Goal: Task Accomplishment & Management: Use online tool/utility

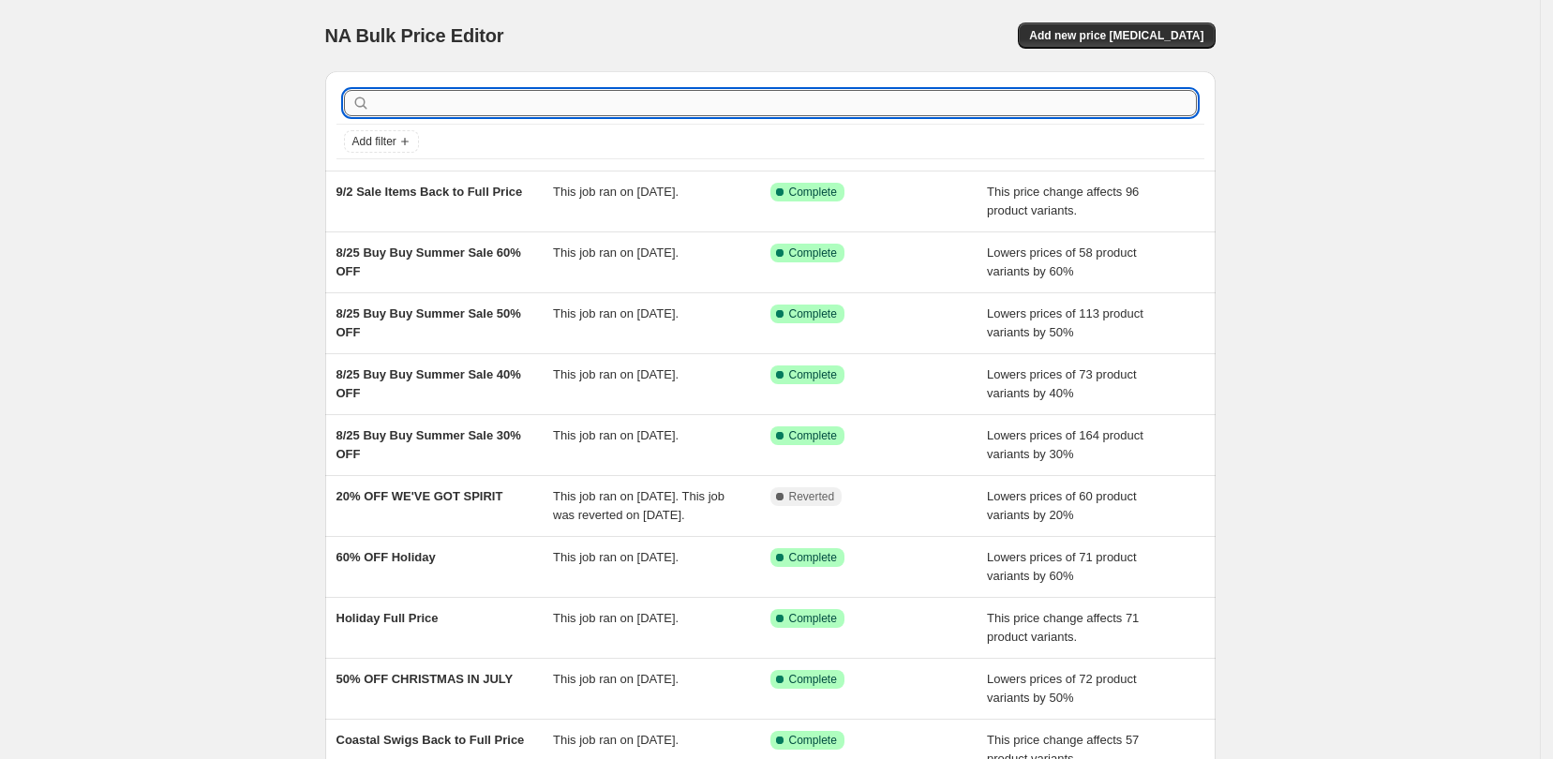
click at [1089, 99] on input "text" at bounding box center [785, 103] width 823 height 26
type input "2"
type input "back to 20%"
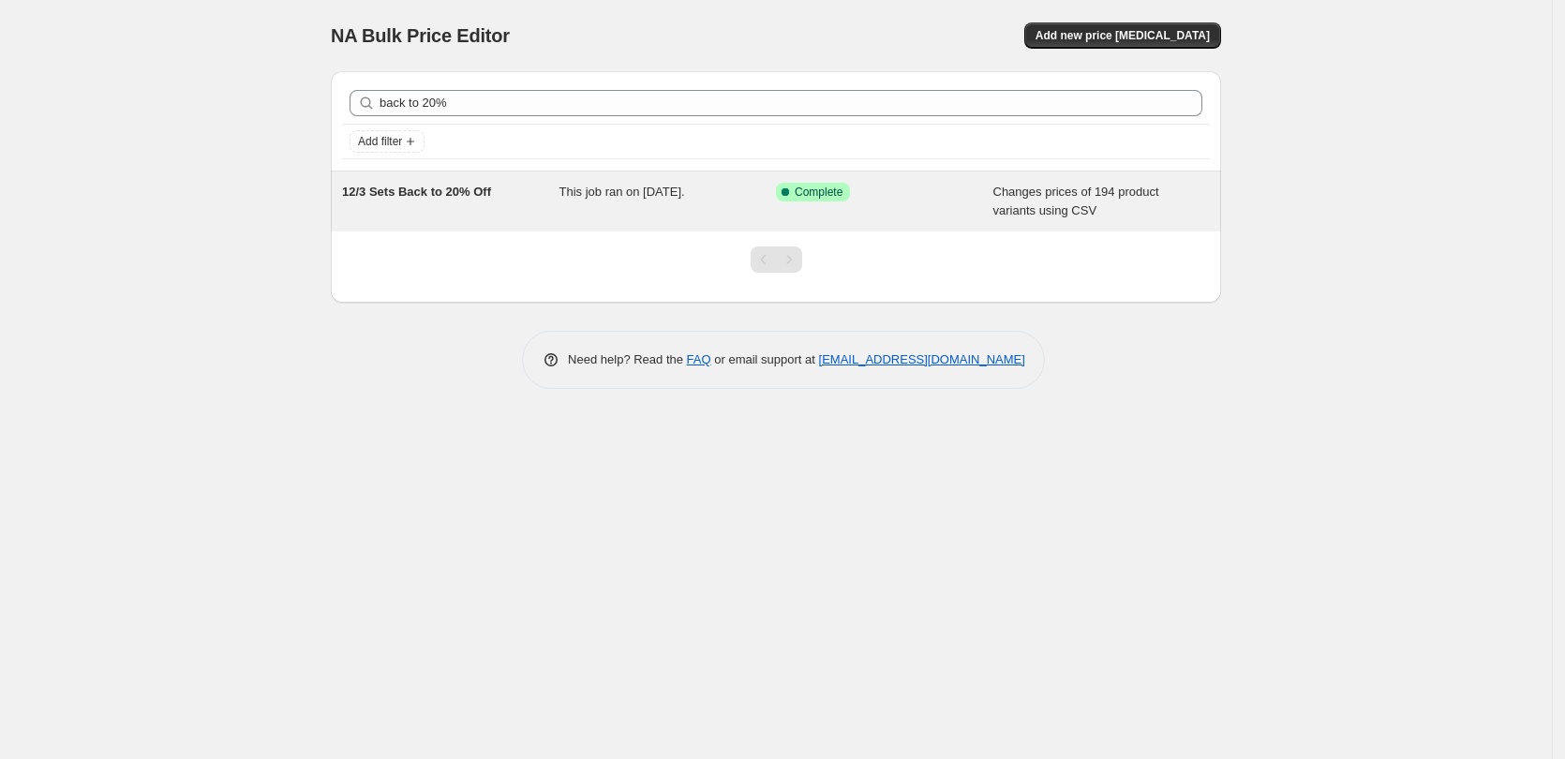
click at [690, 201] on div "This job ran on December 3, 2024." at bounding box center [668, 201] width 217 height 37
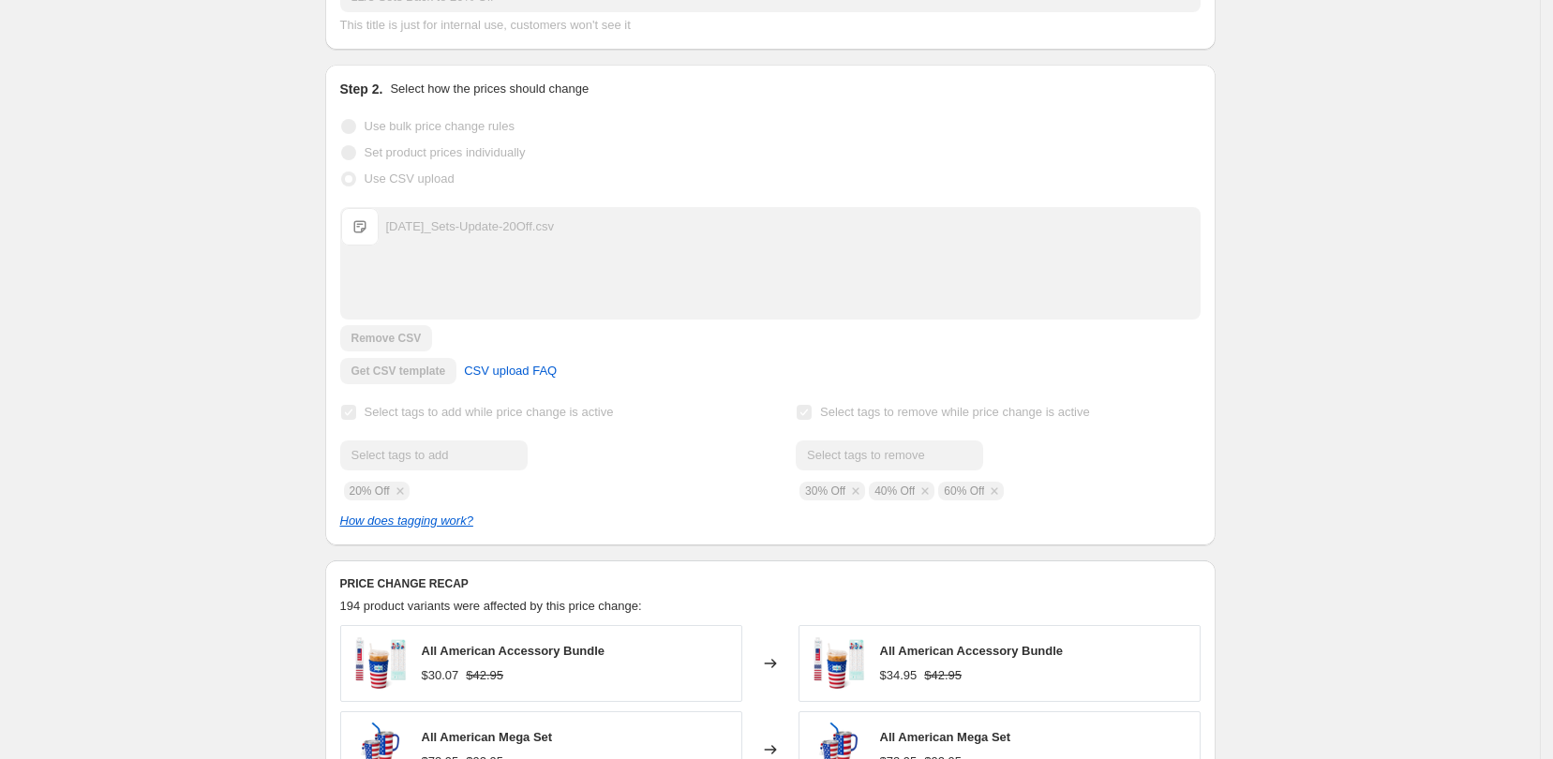
scroll to position [351, 0]
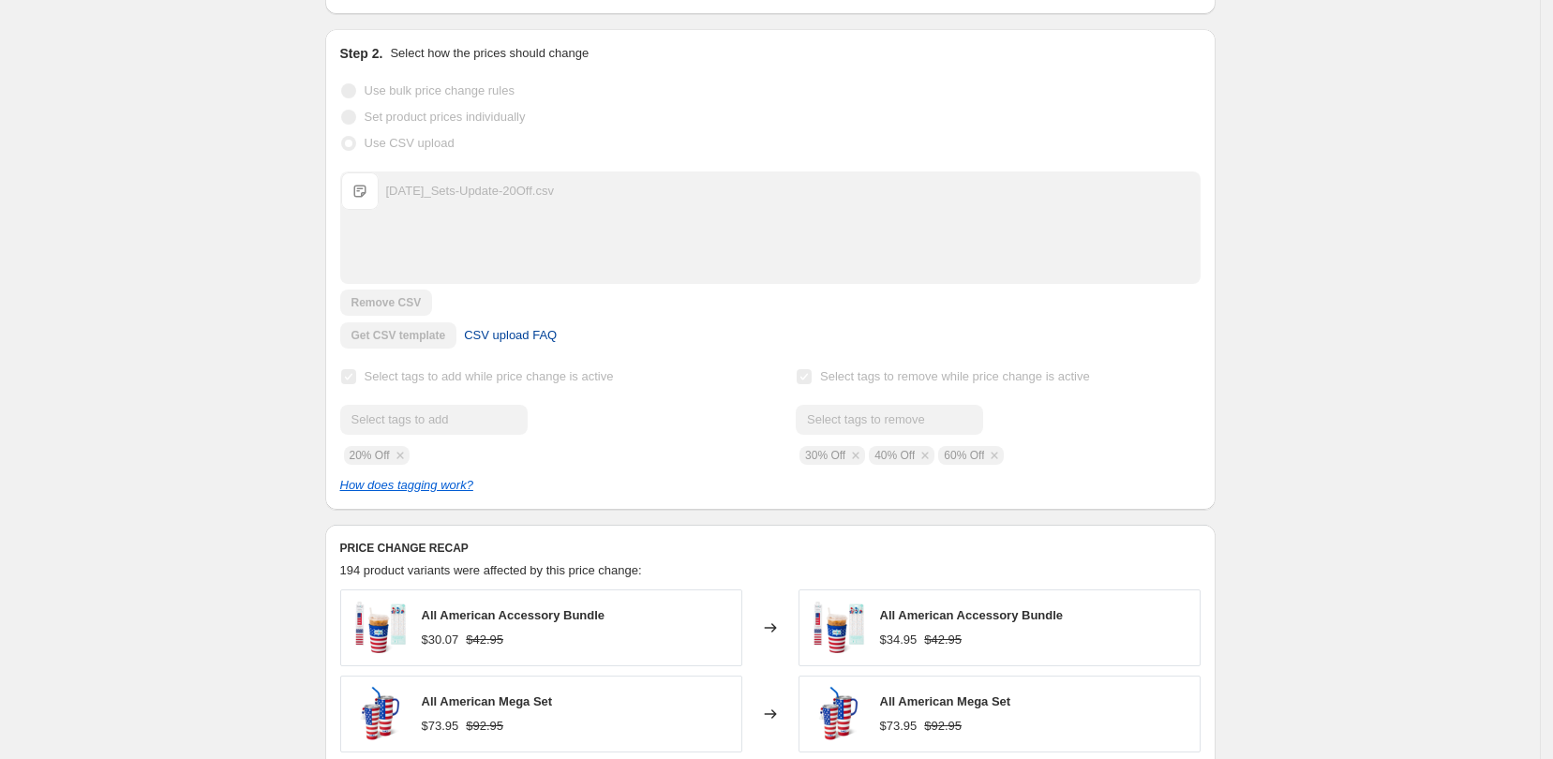
click at [464, 334] on link "CSV upload FAQ" at bounding box center [510, 336] width 115 height 30
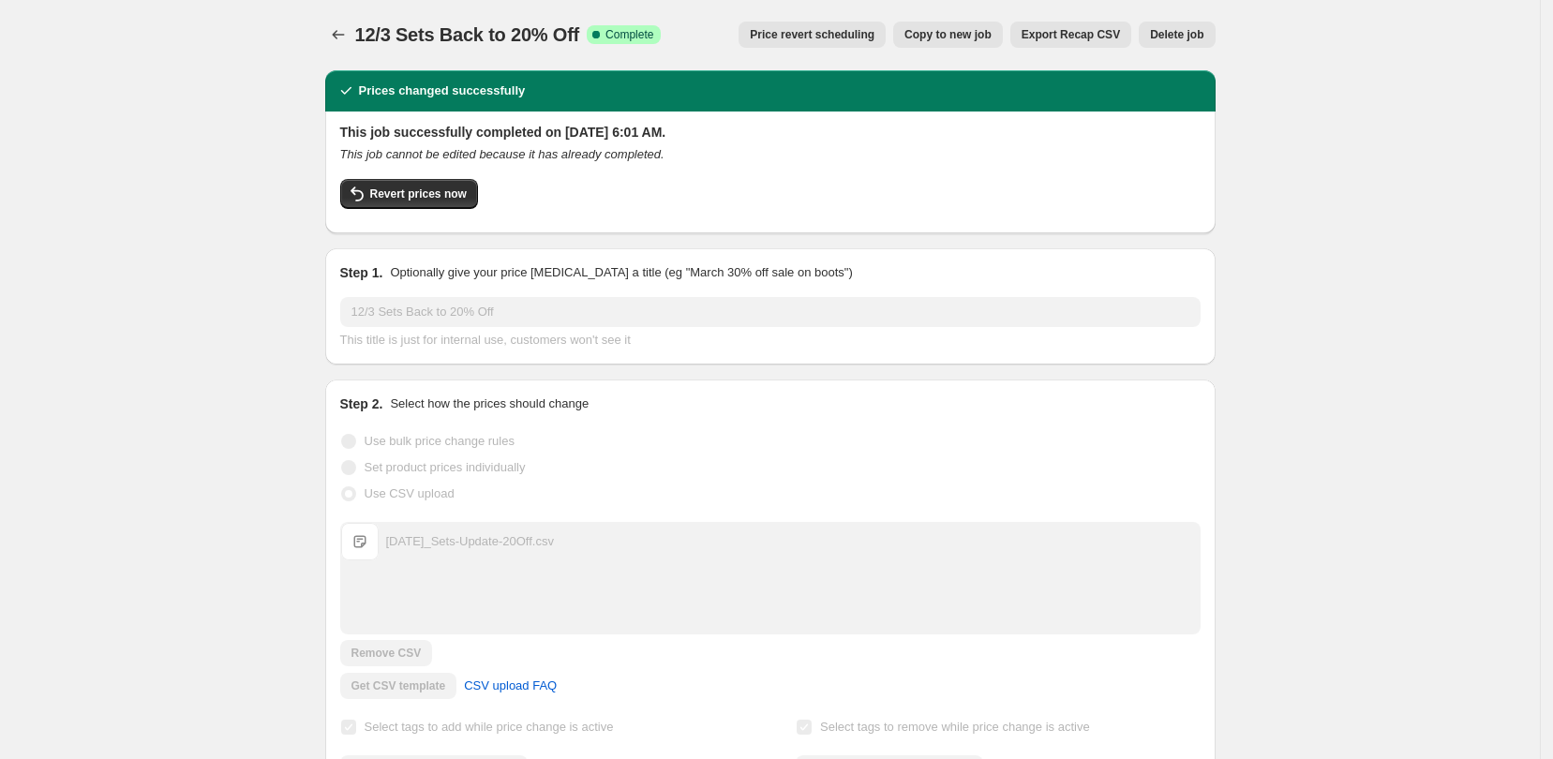
scroll to position [0, 0]
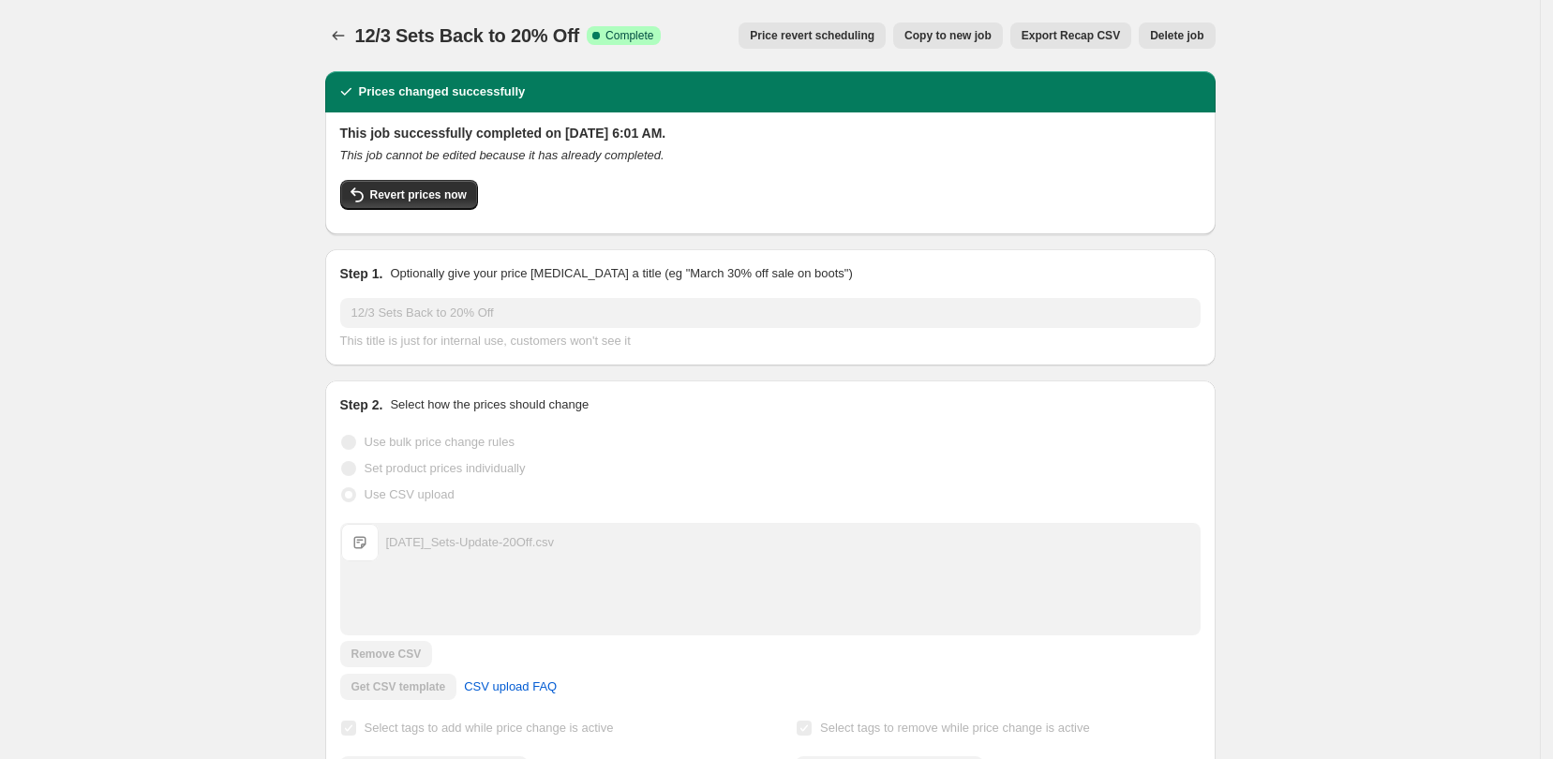
click at [1111, 39] on span "Export Recap CSV" at bounding box center [1071, 35] width 98 height 15
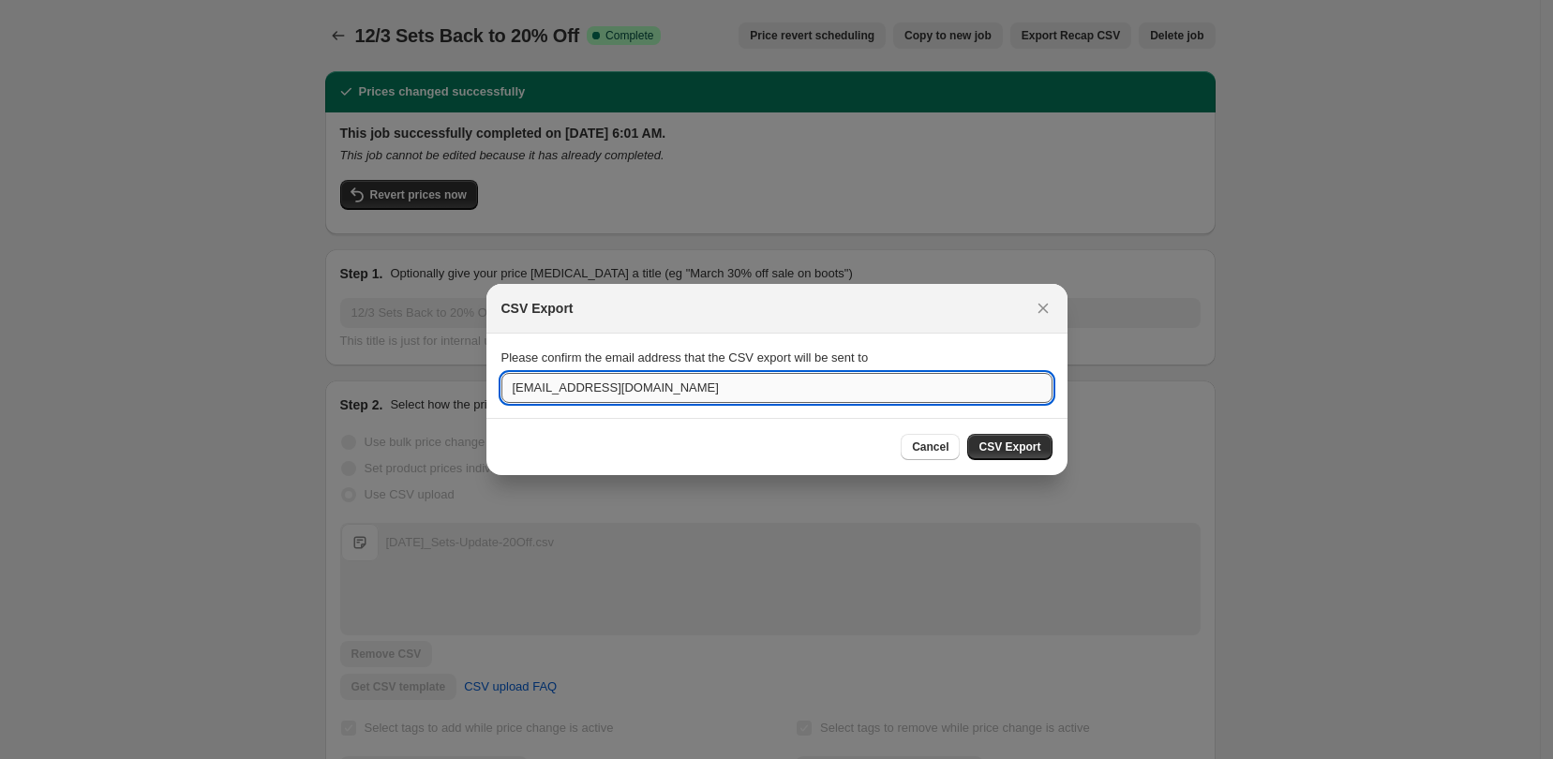
click at [548, 384] on input "somer@swiglife.com" at bounding box center [776, 388] width 551 height 30
type input "bella@swiglife.com"
click at [1030, 440] on span "CSV Export" at bounding box center [1010, 447] width 62 height 15
